Goal: Information Seeking & Learning: Learn about a topic

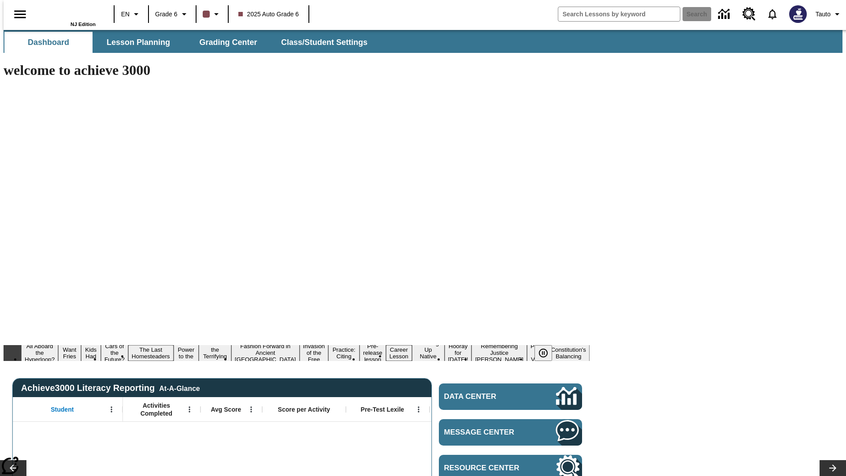
type input "-1"
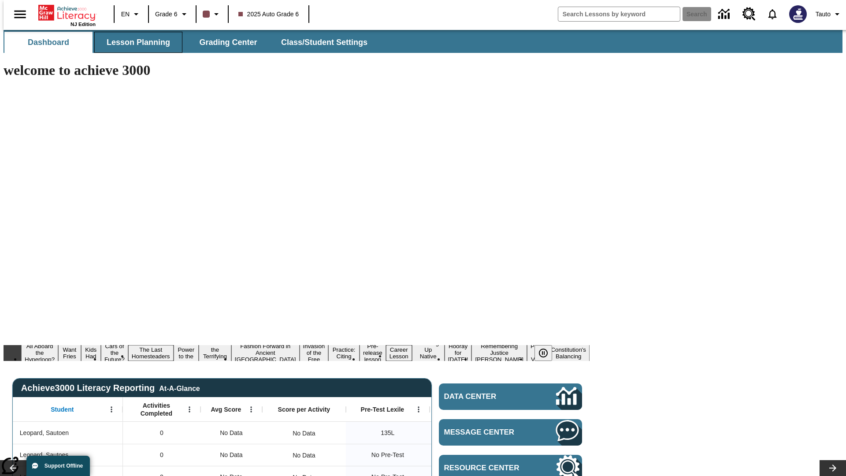
click at [135, 42] on span "Lesson Planning" at bounding box center [138, 42] width 63 height 10
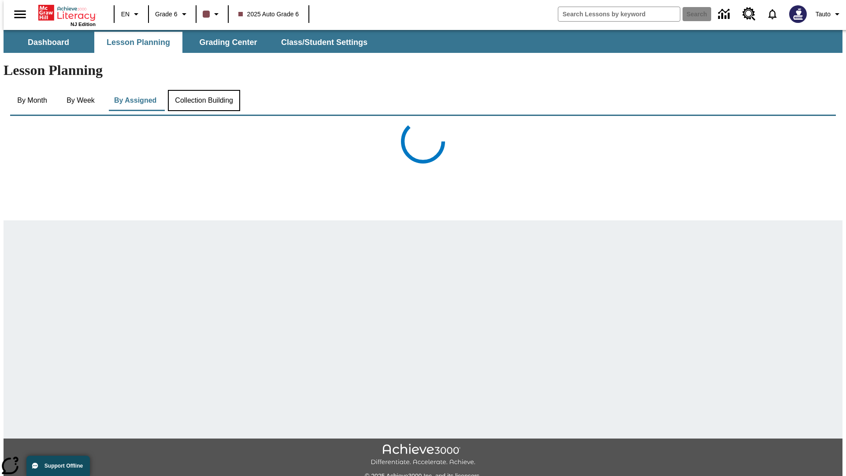
click at [203, 90] on button "Collection Building" at bounding box center [204, 100] width 72 height 21
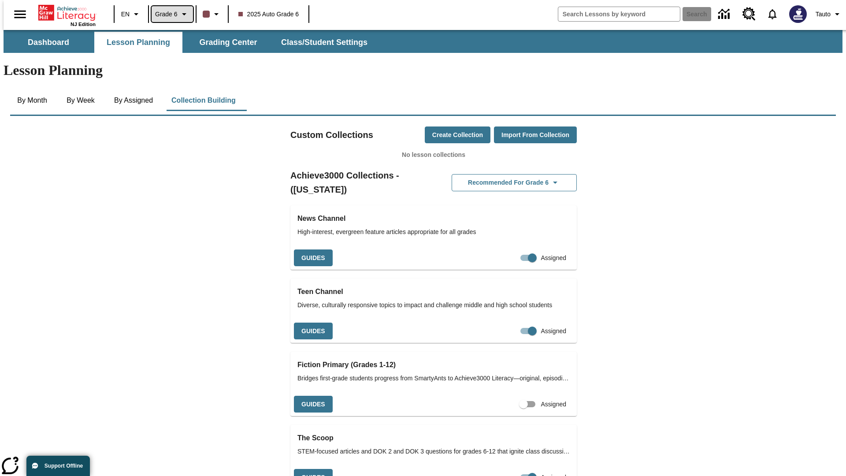
click at [169, 14] on span "Grade 6" at bounding box center [166, 14] width 22 height 9
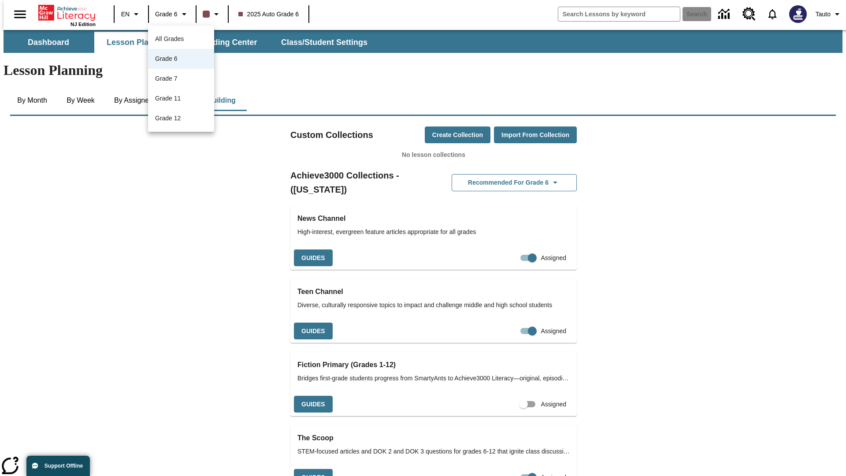
click at [181, 39] on span "All Grades" at bounding box center [169, 38] width 29 height 7
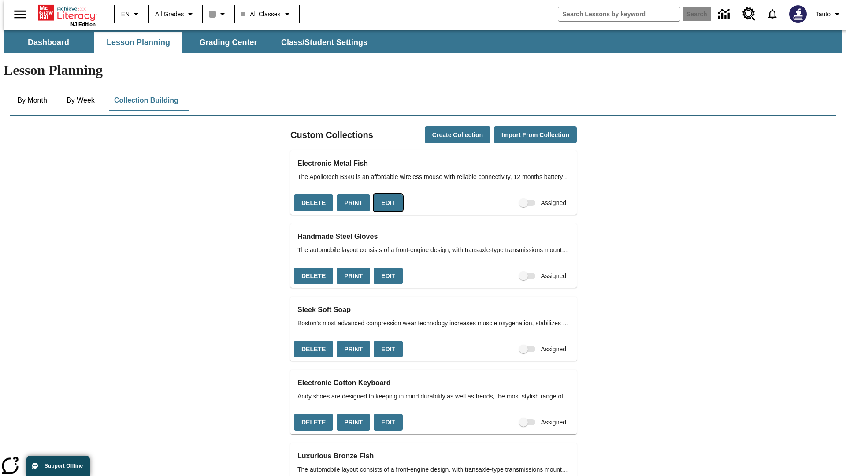
click at [385, 194] on button "Edit" at bounding box center [388, 202] width 29 height 17
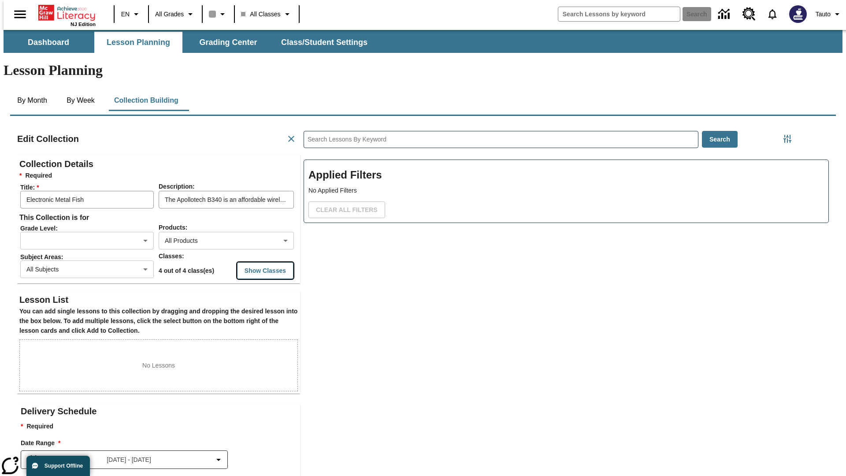
click at [249, 262] on button "Show Classes" at bounding box center [265, 270] width 56 height 17
